Goal: Task Accomplishment & Management: Manage account settings

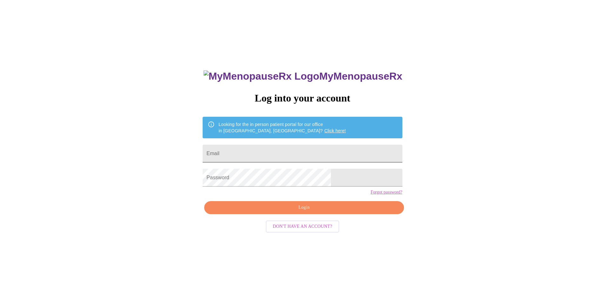
click at [264, 149] on input "Email" at bounding box center [302, 154] width 199 height 18
type input "gmsavarino@gmail.com"
click at [275, 214] on button "Login" at bounding box center [303, 207] width 199 height 13
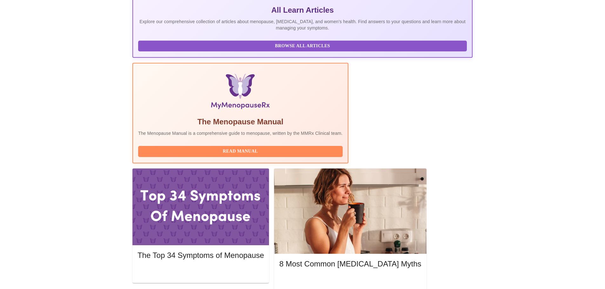
scroll to position [191, 0]
